Goal: Transaction & Acquisition: Subscribe to service/newsletter

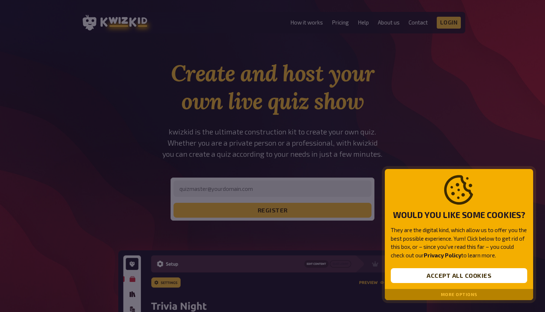
click at [432, 283] on div "Would you like some cookies? They are the digital kind, which allow us to offer…" at bounding box center [459, 229] width 148 height 120
click at [425, 272] on button "Accept all cookies" at bounding box center [459, 275] width 137 height 15
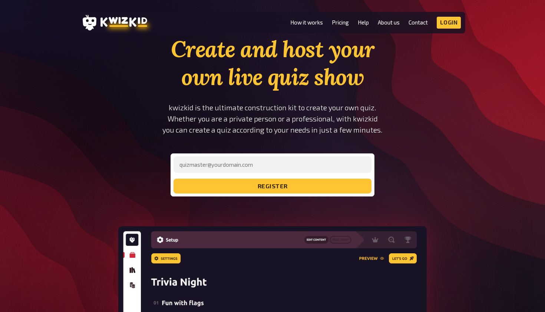
scroll to position [23, 0]
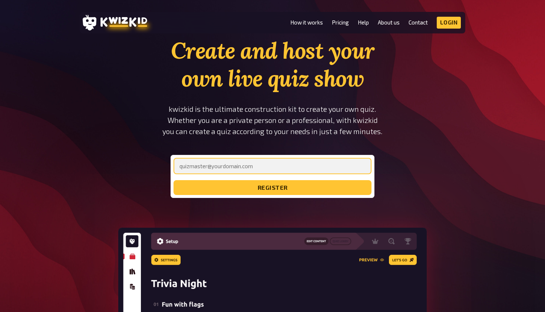
click at [301, 168] on input "email" at bounding box center [273, 166] width 198 height 16
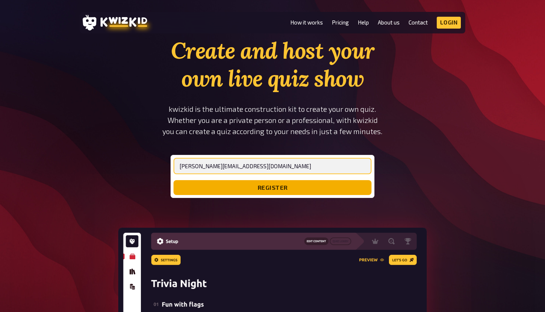
type input "[PERSON_NAME][EMAIL_ADDRESS][DOMAIN_NAME]"
click at [306, 193] on button "register" at bounding box center [273, 187] width 198 height 15
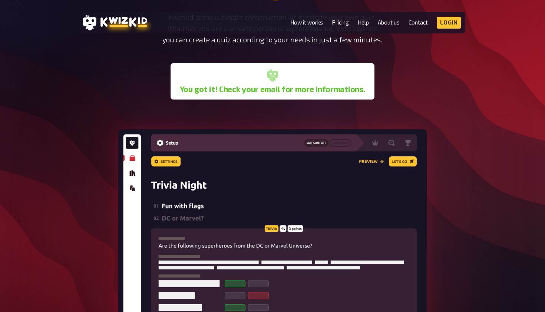
scroll to position [116, 0]
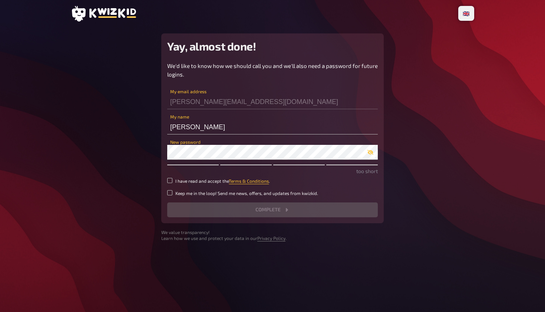
click at [224, 82] on div "We'd like to know how we should call you and we'll also need a password for fut…" at bounding box center [272, 139] width 211 height 155
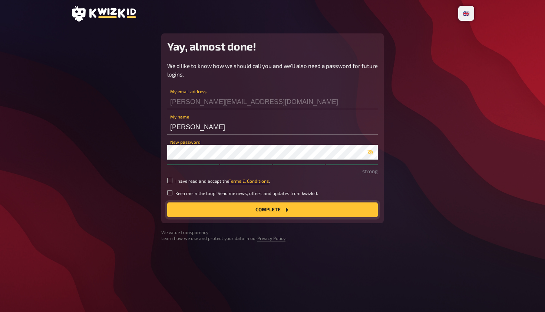
click at [246, 210] on button "Complete" at bounding box center [272, 209] width 211 height 15
click at [168, 191] on input "Keep me in the loop! Send me news, offers, and updates from kwizkid." at bounding box center [169, 192] width 5 height 5
checkbox input "true"
click at [171, 182] on input "I have read and accept the Terms & Conditions ." at bounding box center [169, 180] width 5 height 5
checkbox input "true"
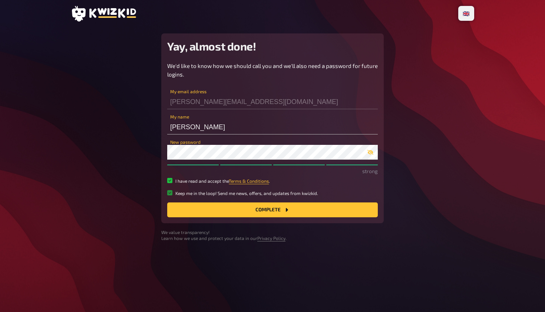
click at [169, 193] on input "Keep me in the loop! Send me news, offers, and updates from kwizkid." at bounding box center [169, 192] width 5 height 5
checkbox input "false"
click at [204, 207] on button "Complete" at bounding box center [272, 209] width 211 height 15
